Goal: Information Seeking & Learning: Learn about a topic

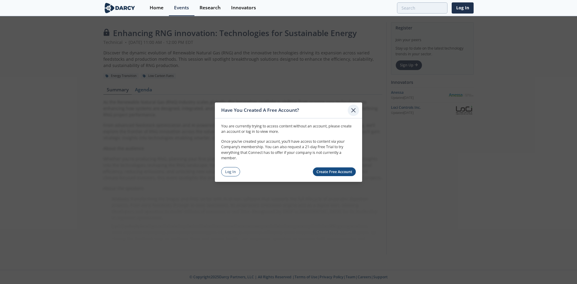
click at [354, 109] on icon at bounding box center [353, 110] width 4 height 4
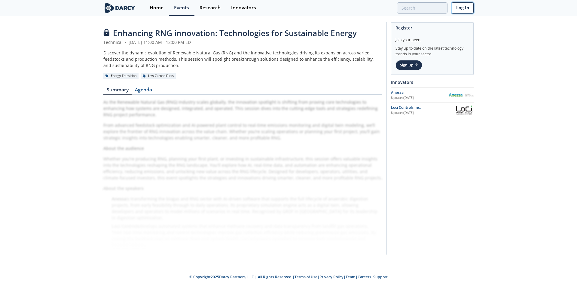
click at [461, 8] on link "Log In" at bounding box center [462, 7] width 22 height 11
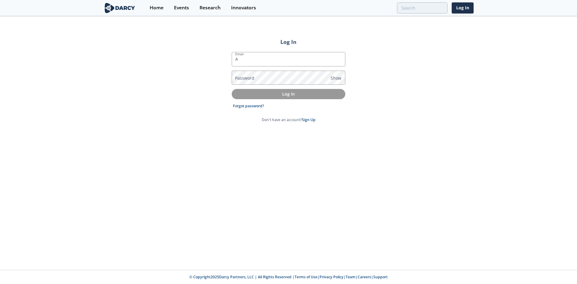
type input "Abraham.Canafe@pjm.com"
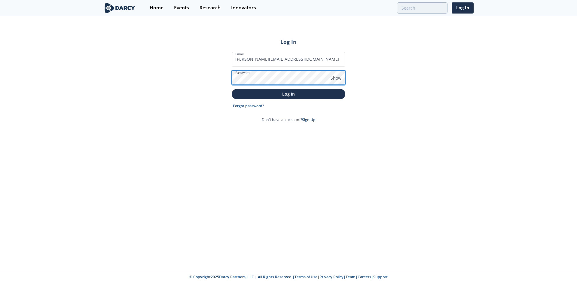
click at [232, 89] on button "Log In" at bounding box center [289, 94] width 114 height 10
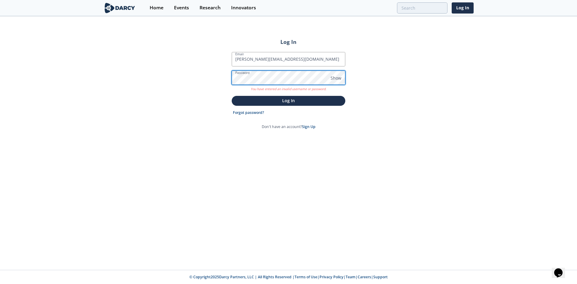
click at [232, 96] on button "Log In" at bounding box center [289, 101] width 114 height 10
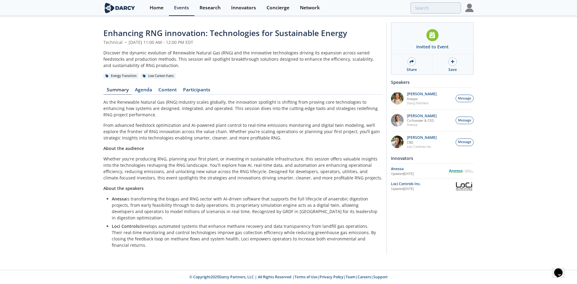
click at [257, 132] on p "From advanced feedstock optimization and AI-powered plant control to real-time …" at bounding box center [242, 131] width 279 height 19
click at [172, 87] on link "Content" at bounding box center [167, 90] width 25 height 7
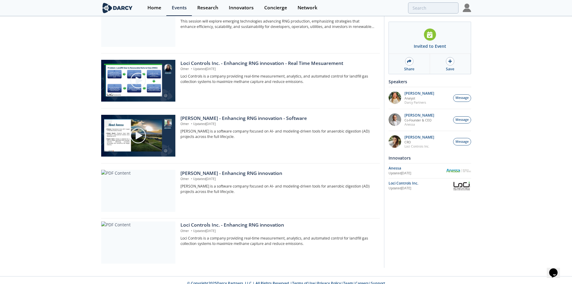
scroll to position [104, 0]
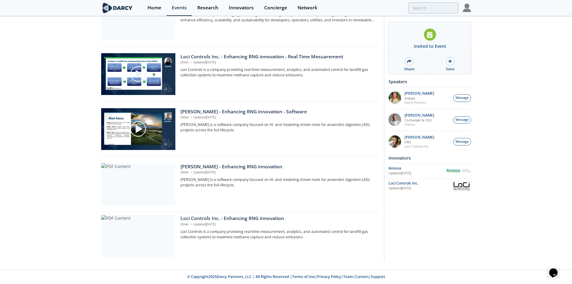
click at [62, 184] on div "Enhancing RNG innovation: Technologies for Sustainable Energy Technical • Augus…" at bounding box center [286, 91] width 572 height 356
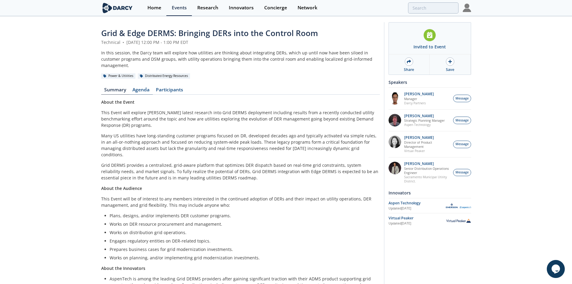
click at [142, 87] on link "Agenda" at bounding box center [140, 90] width 23 height 7
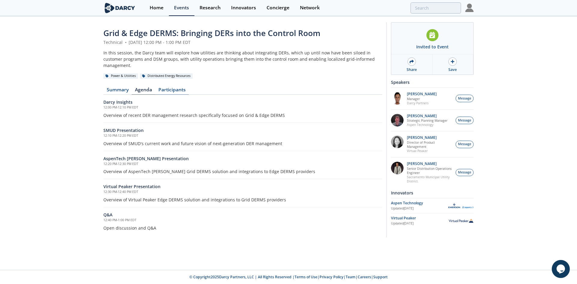
click at [174, 87] on link "Participants" at bounding box center [172, 90] width 34 height 7
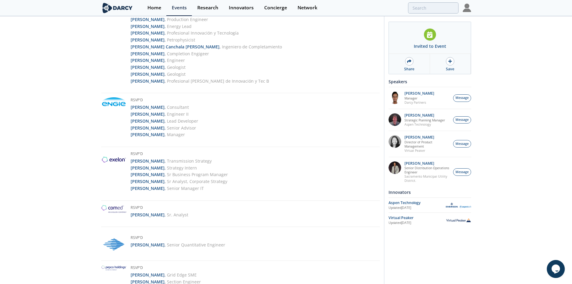
scroll to position [1296, 0]
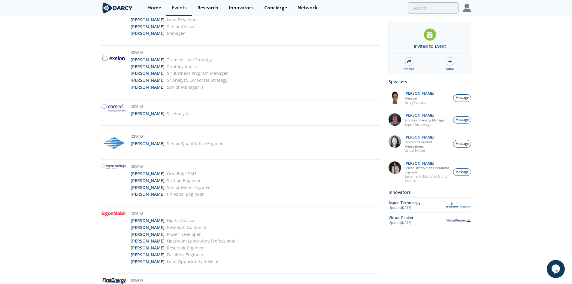
drag, startPoint x: 313, startPoint y: 132, endPoint x: 305, endPoint y: 202, distance: 69.8
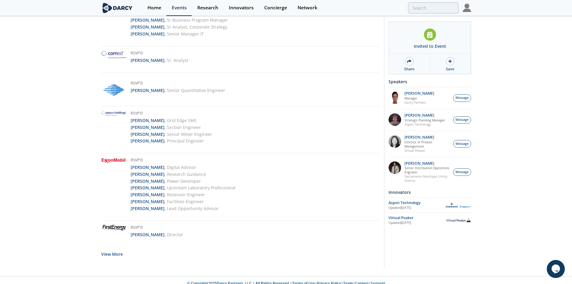
drag, startPoint x: 291, startPoint y: 94, endPoint x: 286, endPoint y: 128, distance: 34.0
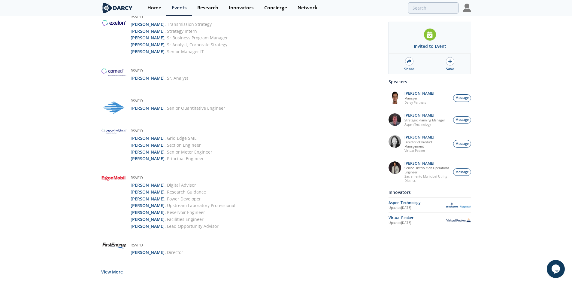
scroll to position [738, 0]
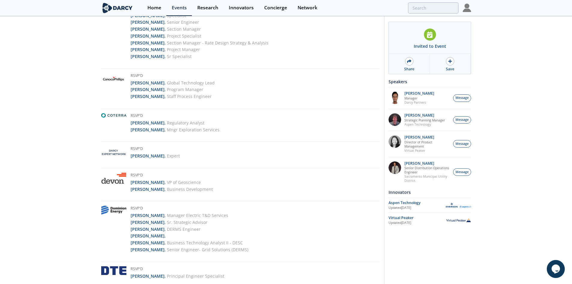
drag, startPoint x: 271, startPoint y: 260, endPoint x: 253, endPoint y: 90, distance: 171.3
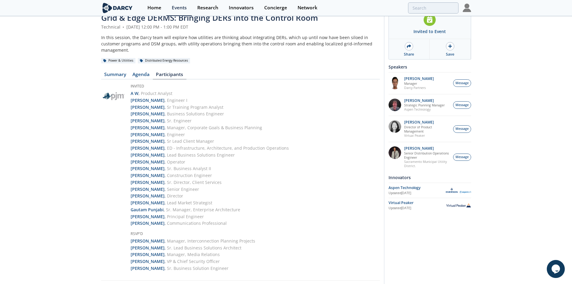
scroll to position [30, 0]
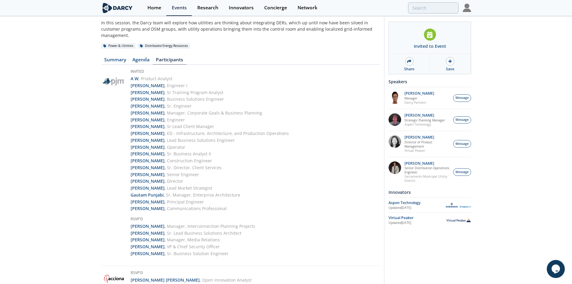
click at [294, 178] on div "Invited A W , Product Analyst Abraham Canafe , Engineer I Áine Hasham , Sr Trai…" at bounding box center [240, 167] width 279 height 197
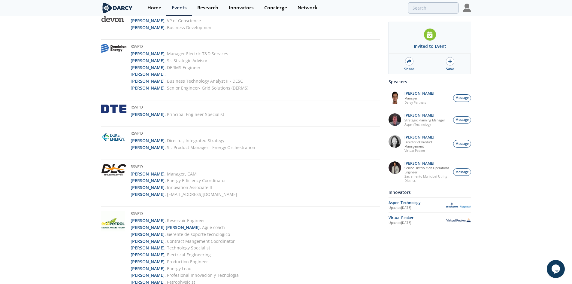
scroll to position [0, 0]
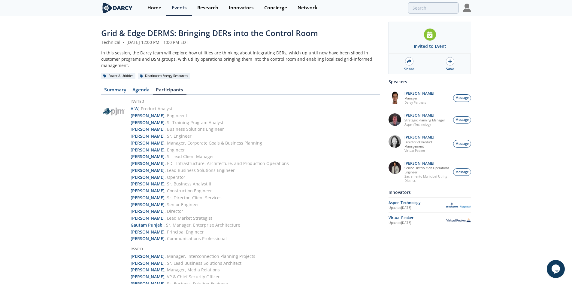
drag, startPoint x: 297, startPoint y: 223, endPoint x: 293, endPoint y: 90, distance: 132.8
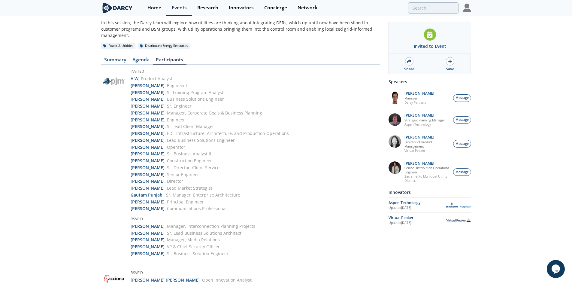
click at [292, 92] on div "Invited A W , Product Analyst Abraham Canafe , Engineer I Áine Hasham , Sr Trai…" at bounding box center [240, 167] width 279 height 197
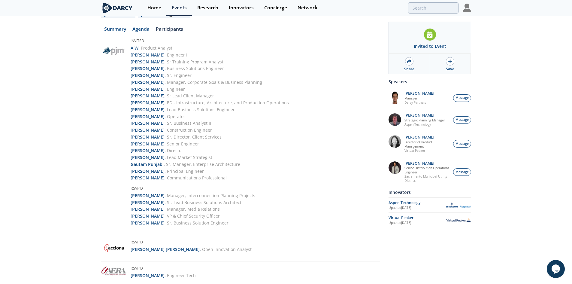
scroll to position [60, 0]
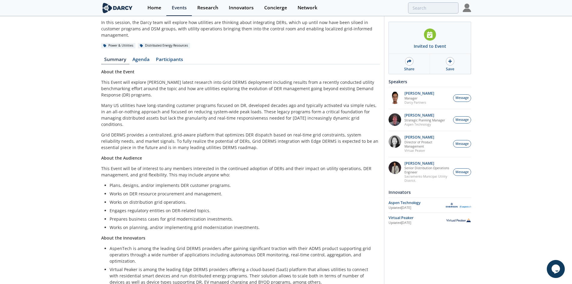
scroll to position [48, 0]
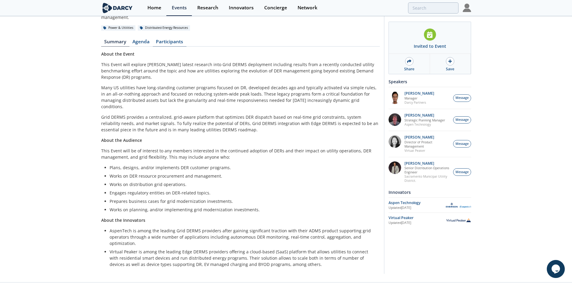
click at [178, 39] on link "Participants" at bounding box center [170, 42] width 34 height 7
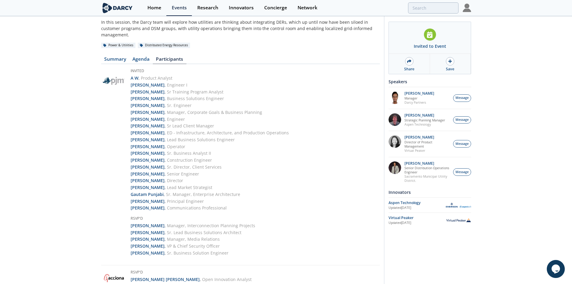
scroll to position [30, 0]
click at [149, 83] on strong "Abraham Canafe" at bounding box center [148, 86] width 34 height 6
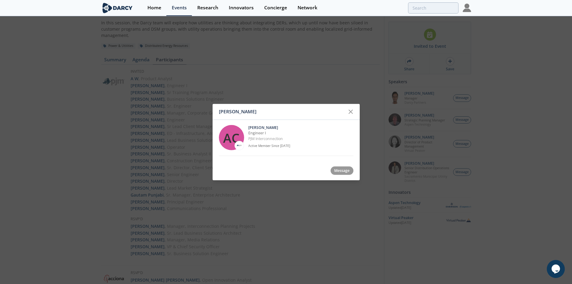
click at [74, 98] on div "Abraham Canafe AC Abraham Canafe Engineer I PJM Interconnection Active Member S…" at bounding box center [286, 142] width 572 height 284
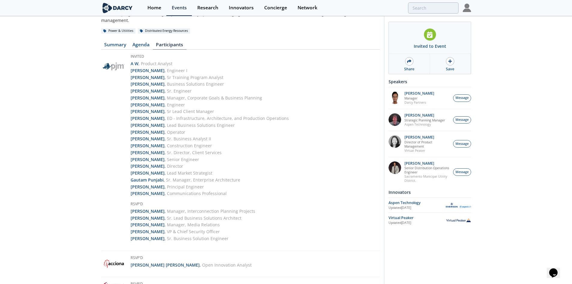
scroll to position [60, 0]
